Goal: Check status: Check status

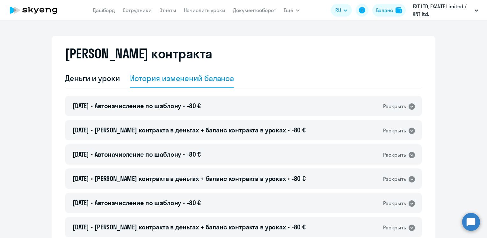
select select "english_adult_not_native_speaker"
drag, startPoint x: 0, startPoint y: 0, endPoint x: 378, endPoint y: 11, distance: 378.5
click at [378, 11] on div "Баланс" at bounding box center [384, 10] width 17 height 8
click at [137, 12] on link "Сотрудники" at bounding box center [137, 10] width 29 height 6
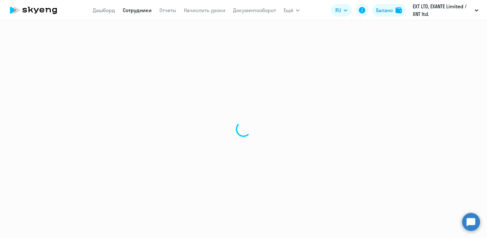
select select "30"
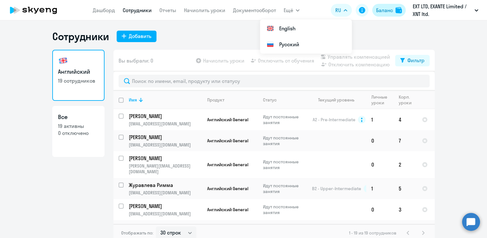
click at [391, 8] on div "Баланс" at bounding box center [384, 10] width 17 height 8
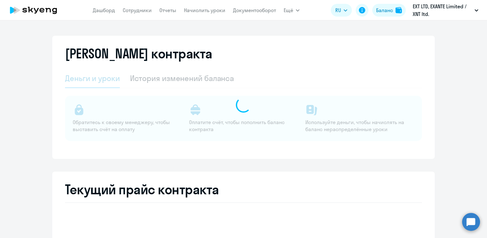
select select "english_adult_not_native_speaker"
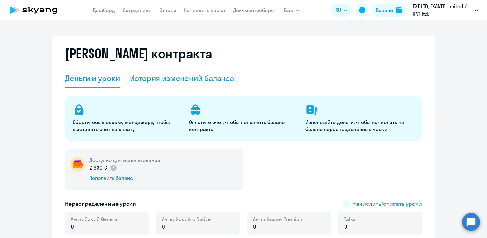
click at [198, 79] on div "История изменений баланса" at bounding box center [182, 78] width 104 height 10
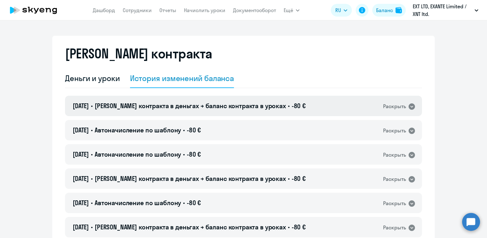
click at [165, 108] on span "[PERSON_NAME] контракта в деньгах → баланс контракта в уроках" at bounding box center [190, 106] width 191 height 8
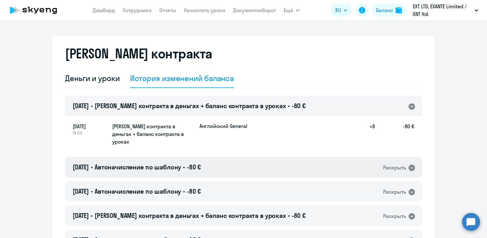
drag, startPoint x: 157, startPoint y: 154, endPoint x: 157, endPoint y: 161, distance: 7.3
click at [157, 157] on div "[DATE] • Автоначисление по шаблону • -80 € Раскрыть" at bounding box center [243, 167] width 357 height 20
